Goal: Navigation & Orientation: Understand site structure

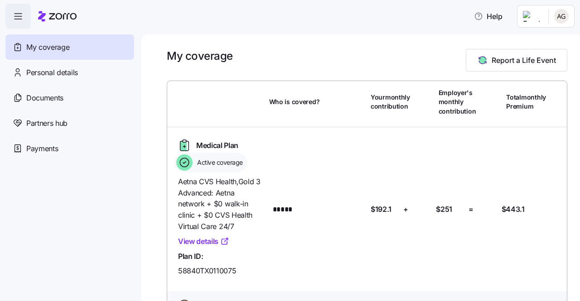
scroll to position [30, 0]
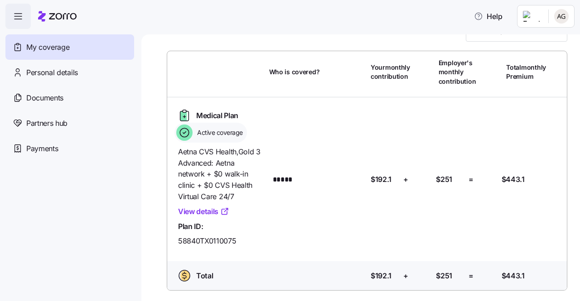
click at [214, 207] on link "View details" at bounding box center [203, 211] width 51 height 11
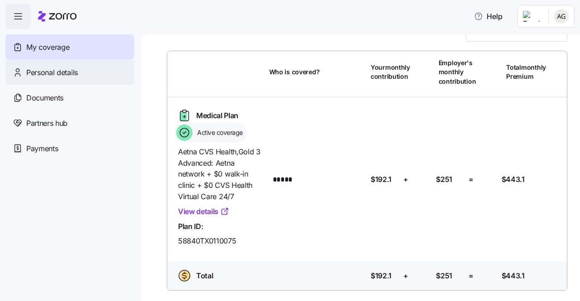
click at [38, 71] on span "Personal details" at bounding box center [52, 72] width 52 height 11
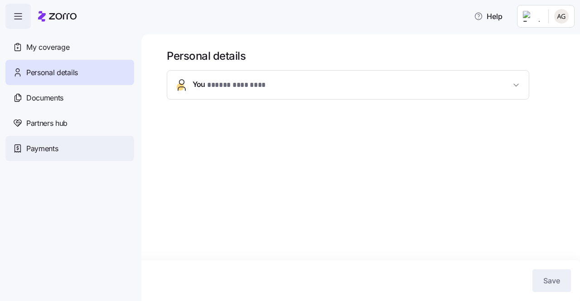
click at [29, 149] on span "Payments" at bounding box center [42, 148] width 32 height 11
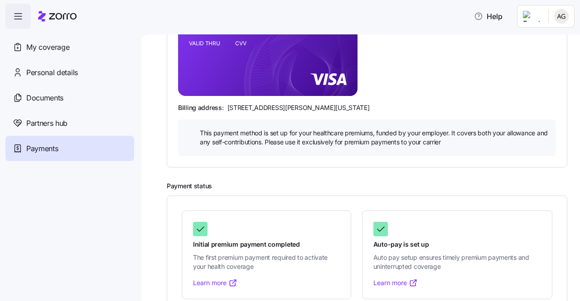
scroll to position [208, 0]
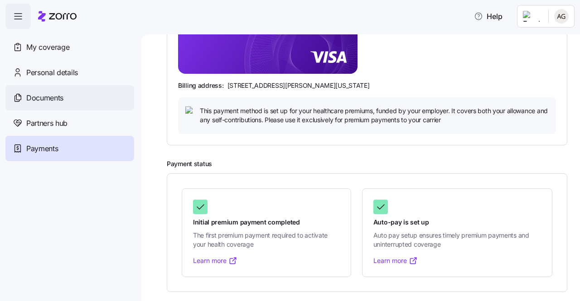
click at [44, 98] on span "Documents" at bounding box center [44, 97] width 37 height 11
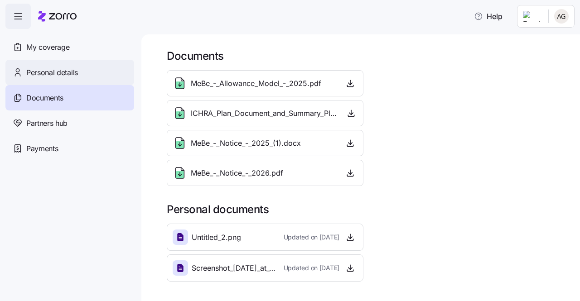
click at [34, 74] on span "Personal details" at bounding box center [52, 72] width 52 height 11
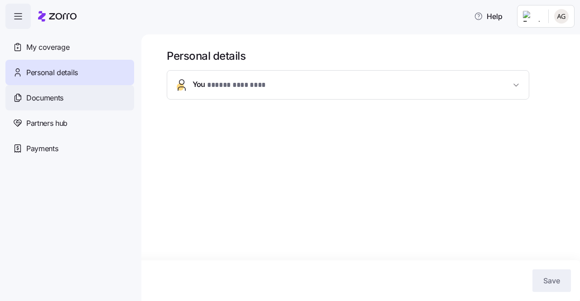
click at [45, 95] on span "Documents" at bounding box center [44, 97] width 37 height 11
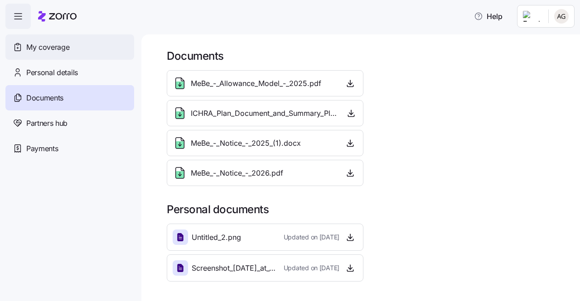
click at [41, 53] on span "My coverage" at bounding box center [47, 47] width 43 height 11
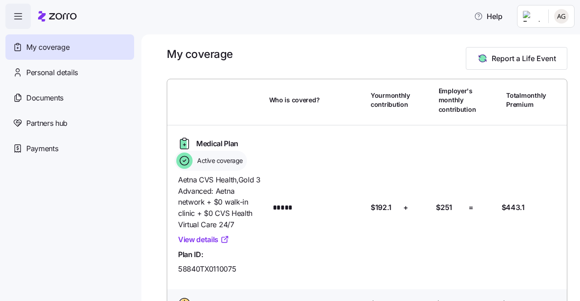
scroll to position [30, 0]
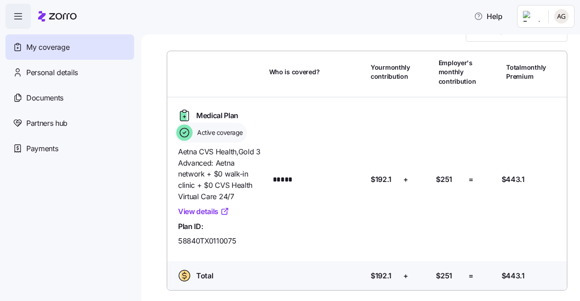
click at [202, 213] on link "View details" at bounding box center [203, 211] width 51 height 11
